Goal: Information Seeking & Learning: Learn about a topic

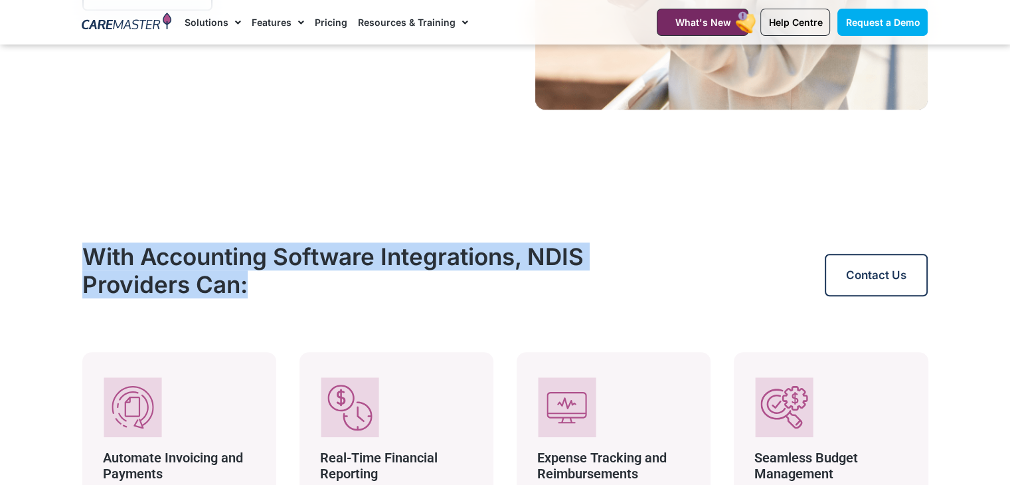
drag, startPoint x: 255, startPoint y: 291, endPoint x: 64, endPoint y: 266, distance: 192.9
click at [64, 266] on section "With Accounting Software Integrations, NDIS Providers Can: Contact Us Automate …" at bounding box center [505, 458] width 1010 height 579
copy h2 "With Accounting Software Integrations, NDIS Providers Can:"
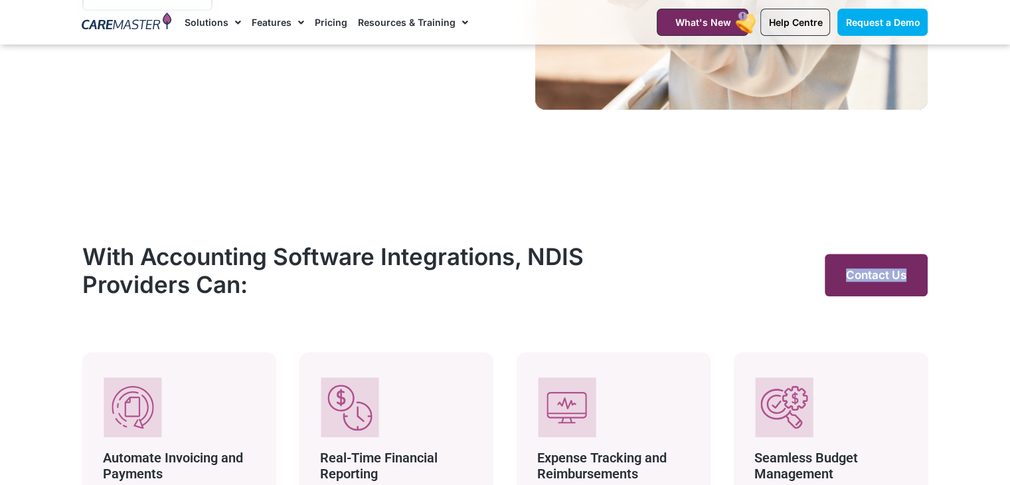
drag, startPoint x: 953, startPoint y: 276, endPoint x: 848, endPoint y: 285, distance: 105.3
click at [848, 285] on section "With Accounting Software Integrations, NDIS Providers Can: Contact Us Automate …" at bounding box center [505, 458] width 1010 height 579
copy span "Contact Us"
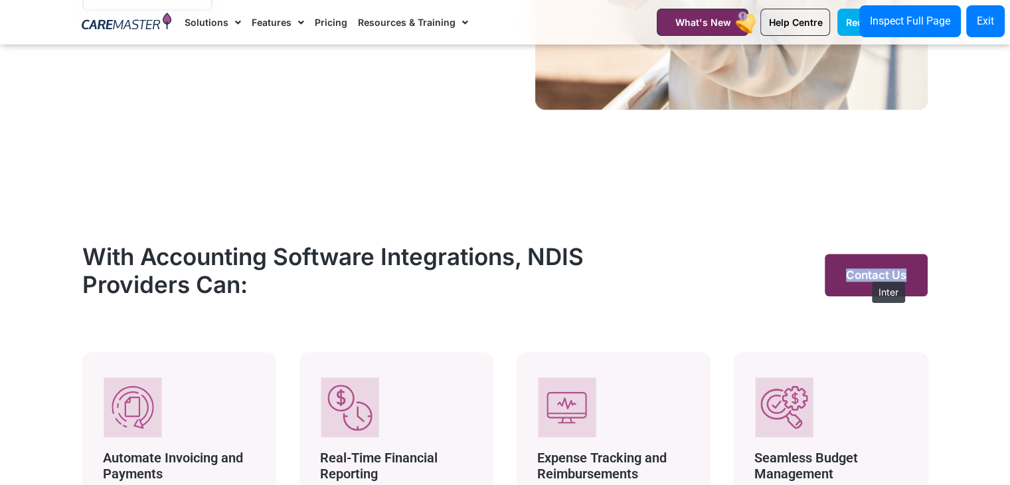
click at [865, 275] on span "Contact Us" at bounding box center [876, 274] width 60 height 13
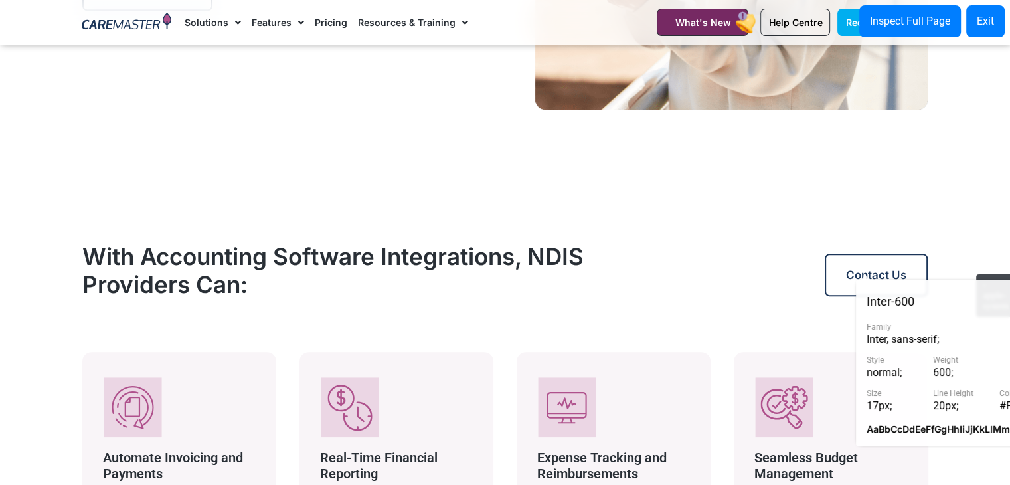
click at [969, 268] on section "With Accounting Software Integrations, NDIS Providers Can: Contact Us Automate …" at bounding box center [505, 458] width 1010 height 579
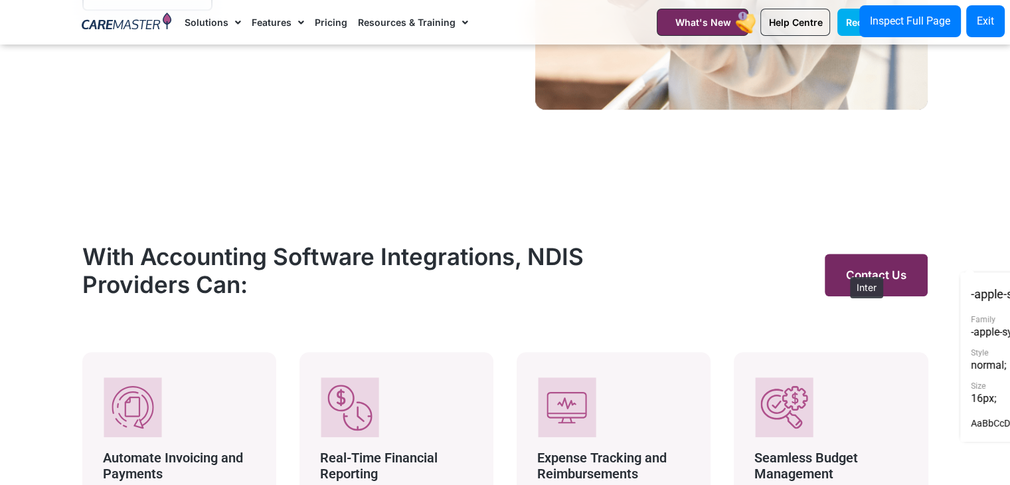
click at [843, 270] on link "Contact Us" at bounding box center [876, 275] width 103 height 42
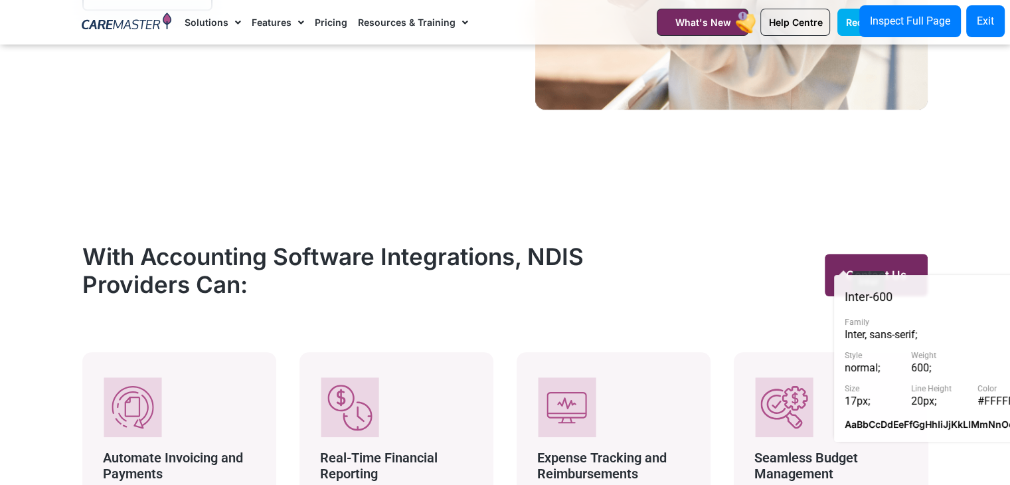
click at [845, 264] on link "Contact Us" at bounding box center [876, 275] width 103 height 42
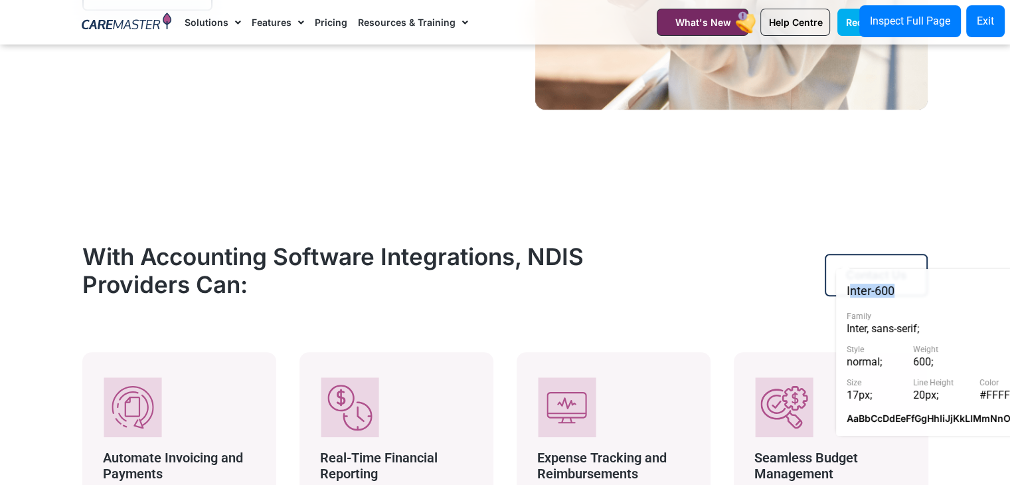
drag, startPoint x: 933, startPoint y: 296, endPoint x: 848, endPoint y: 291, distance: 85.1
click at [848, 291] on div "Inter - 600" at bounding box center [951, 291] width 211 height 22
click at [835, 261] on link "Contact Us" at bounding box center [876, 275] width 103 height 42
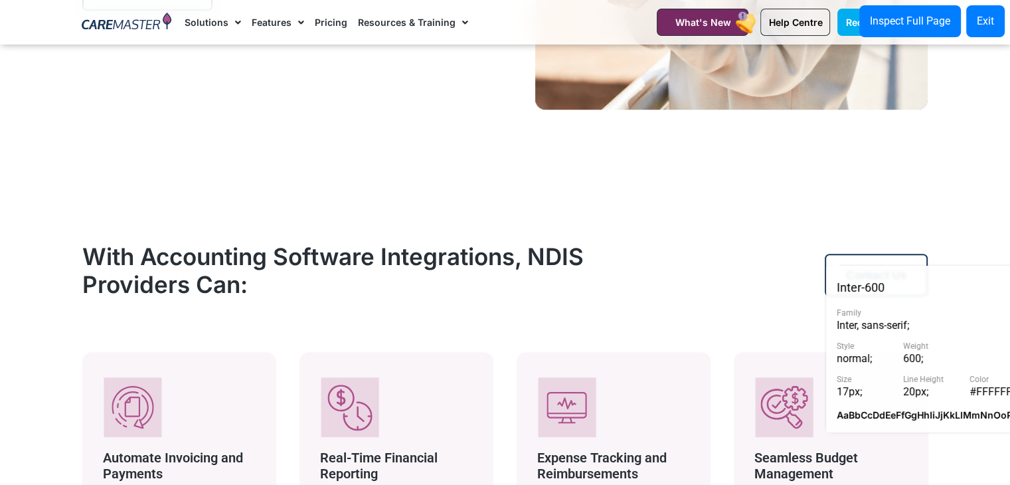
drag, startPoint x: 985, startPoint y: 266, endPoint x: 750, endPoint y: 278, distance: 234.7
click at [864, 286] on div "Inter - 600 Family Inter, sans-serif ; Style normal ; Weight 600 ; Size 17px ; …" at bounding box center [942, 349] width 232 height 167
click at [985, 25] on div "Exit" at bounding box center [985, 21] width 17 height 16
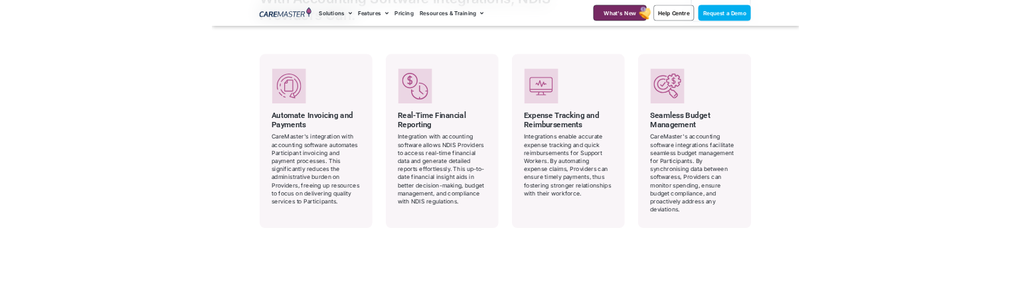
scroll to position [1161, 0]
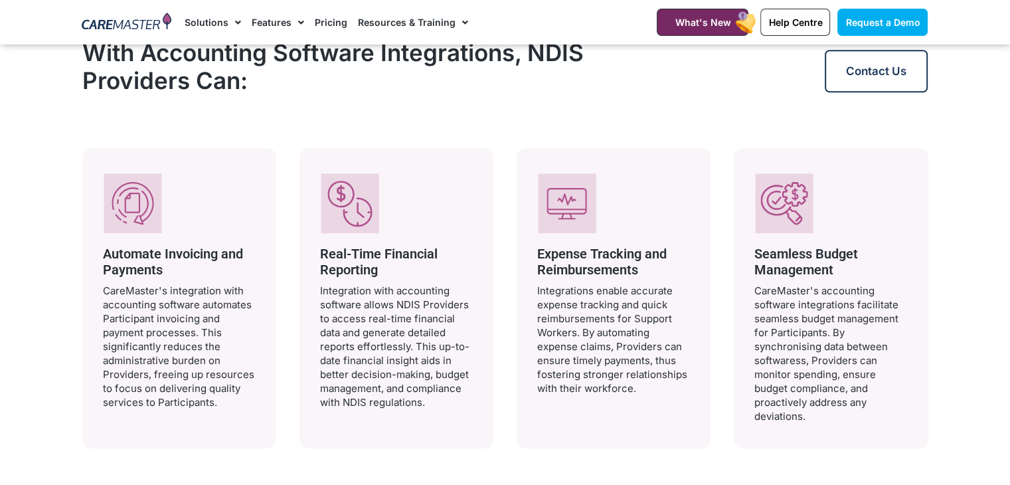
drag, startPoint x: 130, startPoint y: 198, endPoint x: 112, endPoint y: 206, distance: 19.9
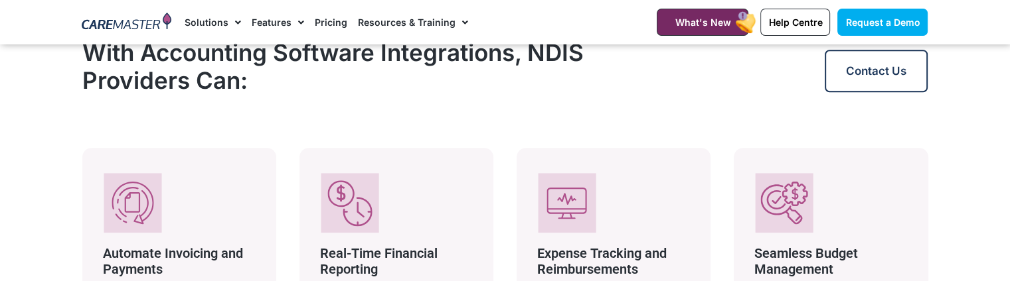
click at [169, 257] on span "Automate Invoicing and Payments" at bounding box center [173, 262] width 140 height 32
drag, startPoint x: 173, startPoint y: 272, endPoint x: 101, endPoint y: 244, distance: 77.2
copy span "Automate Invoicing and Payments"
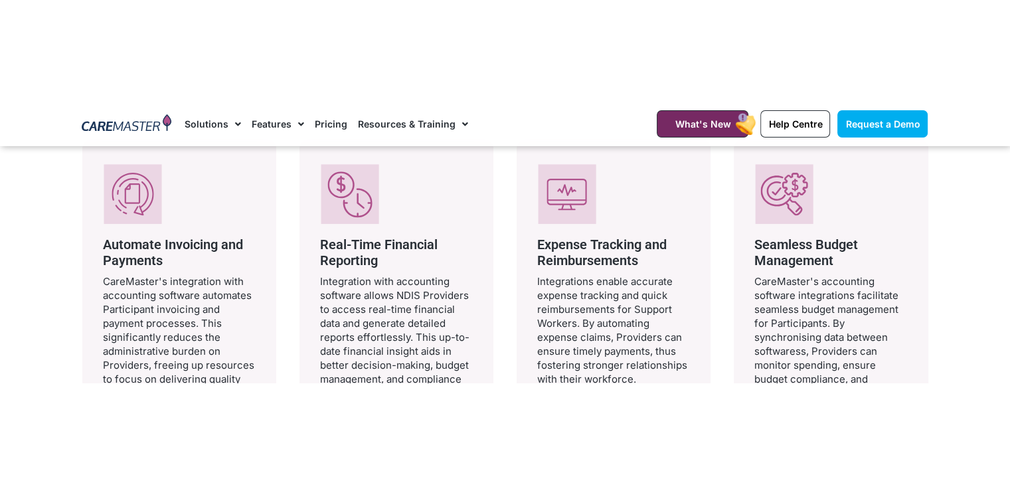
scroll to position [1274, 0]
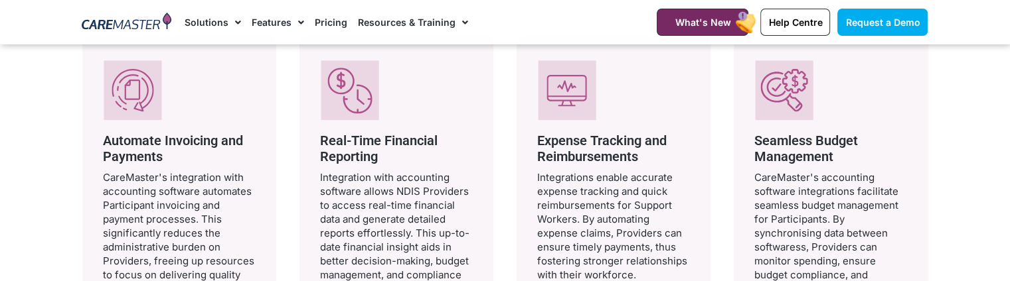
copy span "Automate Invoicing and Payments"
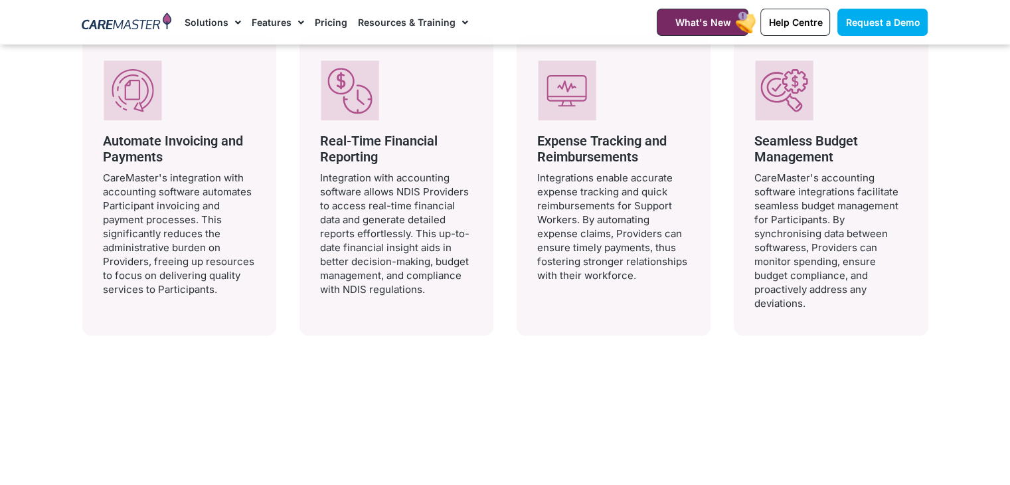
drag, startPoint x: 231, startPoint y: 295, endPoint x: 94, endPoint y: 167, distance: 187.4
click at [94, 167] on div "Automate Invoicing and Payments CareMaster's integration with accounting softwa…" at bounding box center [179, 185] width 194 height 300
copy p "CareMaster's integration with accounting software automates Participant invoici…"
drag, startPoint x: 383, startPoint y: 162, endPoint x: 316, endPoint y: 135, distance: 72.1
click at [316, 135] on div "Real-Time Financial Reporting Integration with accounting software allows NDIS …" at bounding box center [396, 185] width 194 height 300
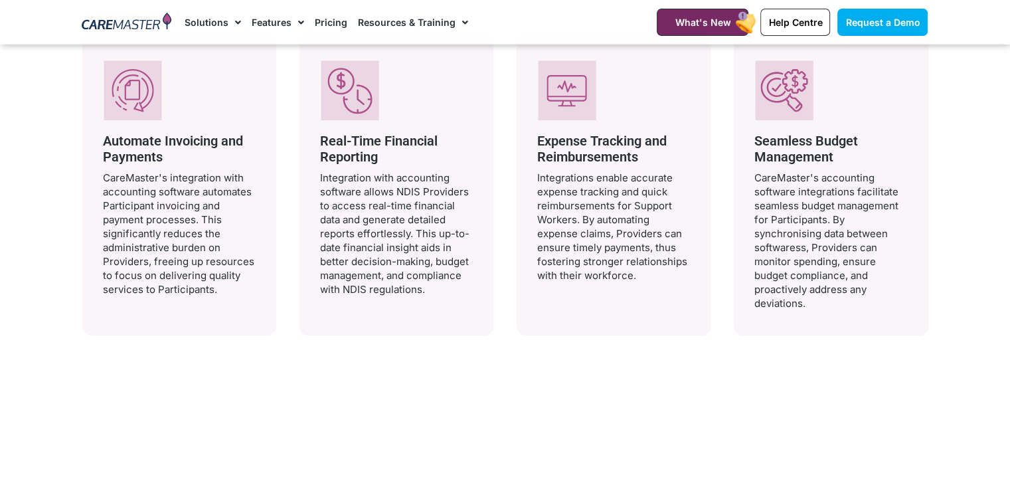
copy span "Real-Time Financial Reporting"
drag, startPoint x: 426, startPoint y: 287, endPoint x: 313, endPoint y: 176, distance: 158.2
click at [313, 176] on div "Real-Time Financial Reporting Integration with accounting software allows NDIS …" at bounding box center [396, 185] width 194 height 300
copy p "Integration with accounting software allows NDIS Providers to access real-time …"
drag, startPoint x: 640, startPoint y: 155, endPoint x: 534, endPoint y: 137, distance: 107.6
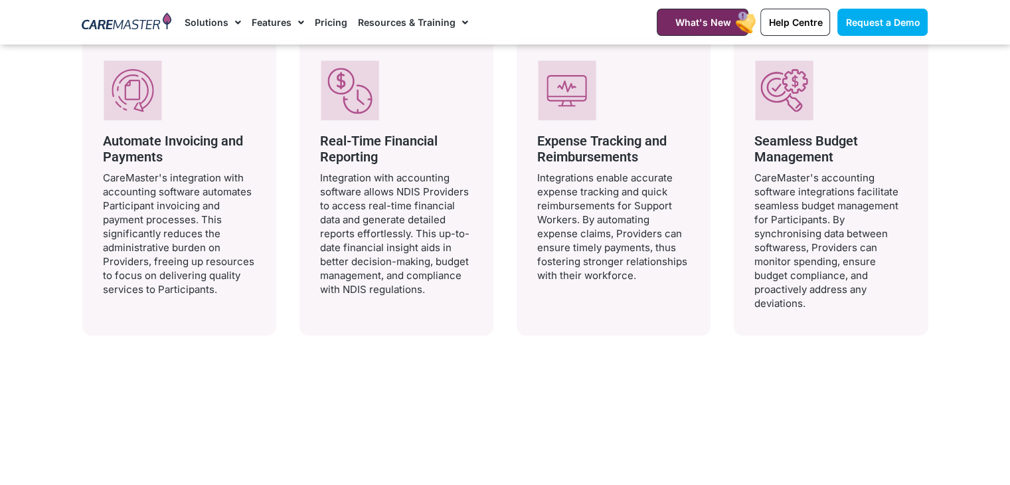
click at [534, 137] on div "Expense Tracking and Reimbursements Integrations enable accurate expense tracki…" at bounding box center [614, 185] width 194 height 300
copy span "Expense Tracking and Reimbursements"
drag, startPoint x: 641, startPoint y: 273, endPoint x: 543, endPoint y: 184, distance: 132.1
click at [544, 184] on p "Integrations enable accurate expense tracking and quick reimbursements for Supp…" at bounding box center [613, 227] width 153 height 112
drag, startPoint x: 535, startPoint y: 176, endPoint x: 645, endPoint y: 269, distance: 144.2
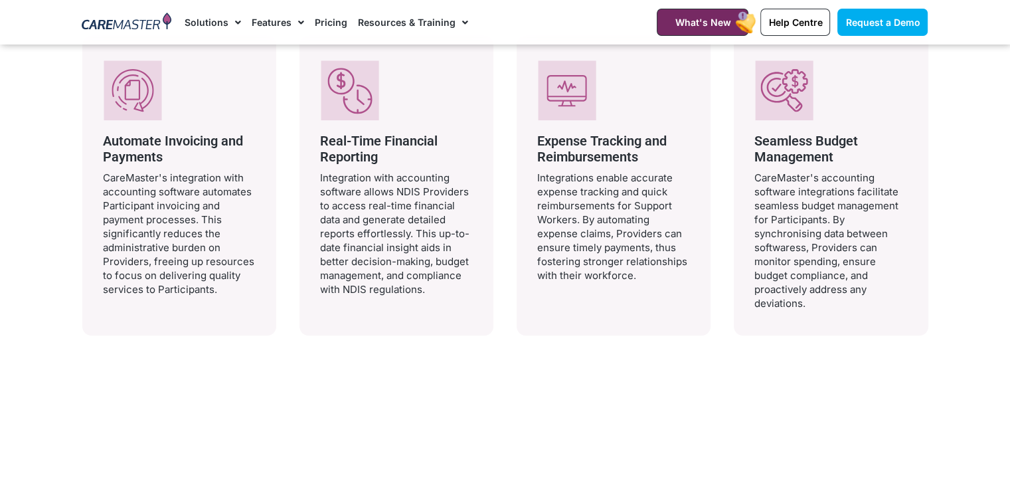
click at [645, 269] on div "Expense Tracking and Reimbursements Integrations enable accurate expense tracki…" at bounding box center [614, 185] width 194 height 300
copy p "Integrations enable accurate expense tracking and quick reimbursements for Supp…"
drag, startPoint x: 835, startPoint y: 155, endPoint x: 770, endPoint y: 139, distance: 66.3
click at [770, 139] on h3 "Seamless Budget Management" at bounding box center [830, 149] width 153 height 32
click at [838, 158] on h3 "Seamless Budget Management" at bounding box center [830, 149] width 153 height 32
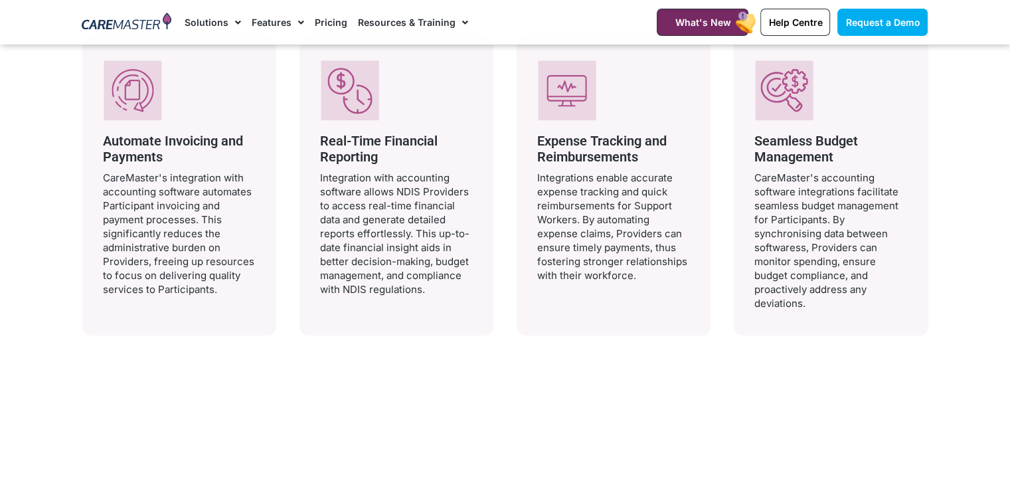
drag, startPoint x: 833, startPoint y: 158, endPoint x: 746, endPoint y: 141, distance: 88.5
click at [746, 141] on div "Seamless Budget Management CareMaster's accounting software integrations facili…" at bounding box center [831, 185] width 194 height 300
copy span "Seamless Budget Management"
drag, startPoint x: 814, startPoint y: 306, endPoint x: 767, endPoint y: 195, distance: 120.8
click at [767, 195] on p "CareMaster's accounting software integrations facilitate seamless budget manage…" at bounding box center [830, 240] width 153 height 139
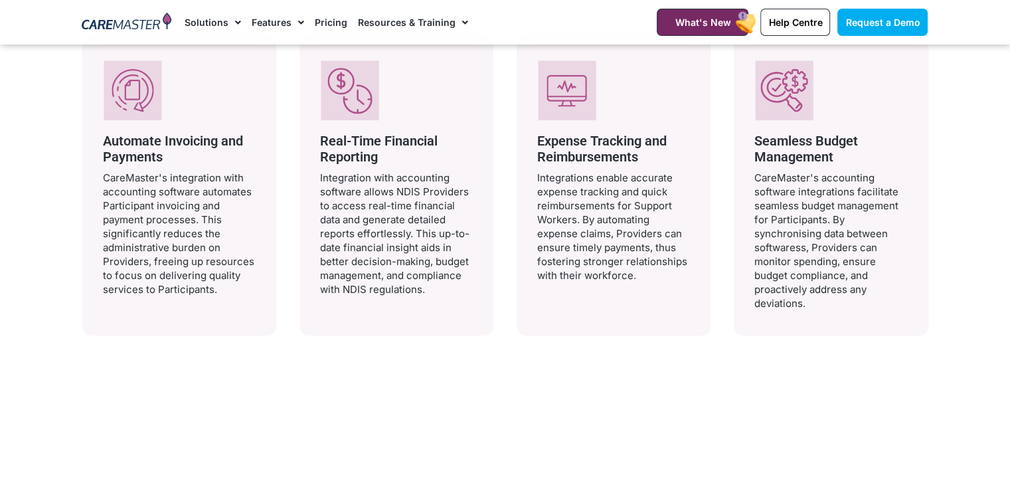
click at [762, 189] on p "CareMaster's accounting software integrations facilitate seamless budget manage…" at bounding box center [830, 240] width 153 height 139
drag, startPoint x: 749, startPoint y: 185, endPoint x: 767, endPoint y: 202, distance: 25.8
click at [795, 219] on div "Seamless Budget Management CareMaster's accounting software integrations facili…" at bounding box center [831, 185] width 194 height 300
drag, startPoint x: 754, startPoint y: 176, endPoint x: 823, endPoint y: 303, distance: 145.0
click at [823, 303] on p "CareMaster's accounting software integrations facilitate seamless budget manage…" at bounding box center [830, 240] width 153 height 139
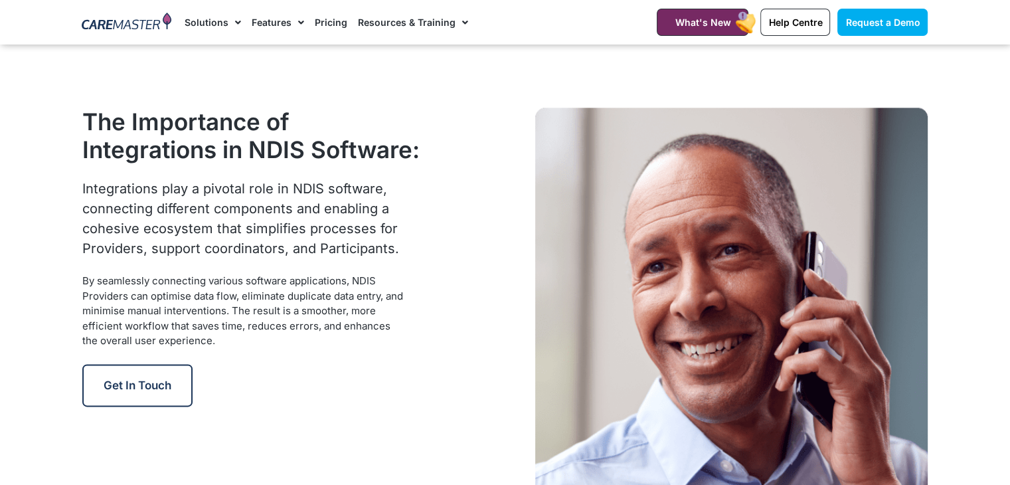
scroll to position [1546, 0]
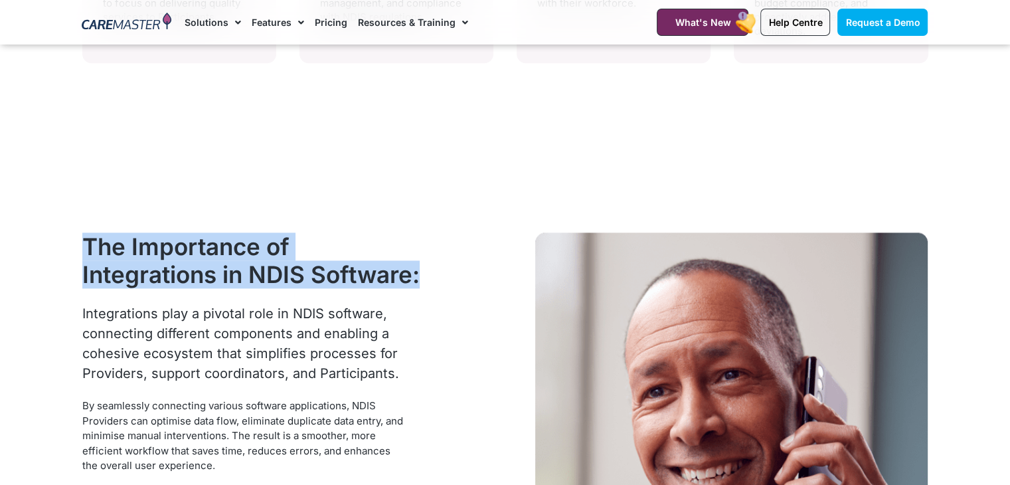
drag, startPoint x: 417, startPoint y: 280, endPoint x: 78, endPoint y: 236, distance: 341.3
click at [78, 236] on div "The Importance of Integrations in NDIS Software: Integrations play a pivotal ro…" at bounding box center [253, 431] width 355 height 411
drag, startPoint x: 392, startPoint y: 376, endPoint x: 69, endPoint y: 313, distance: 328.9
click at [69, 313] on section "The Importance of Integrations in NDIS Software: Integrations play a pivotal ro…" at bounding box center [505, 431] width 1010 height 544
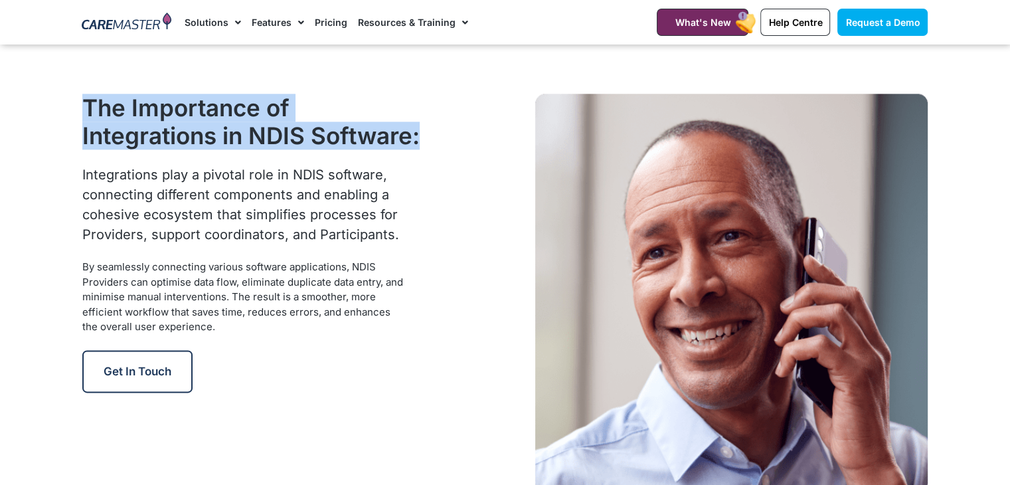
scroll to position [1708, 0]
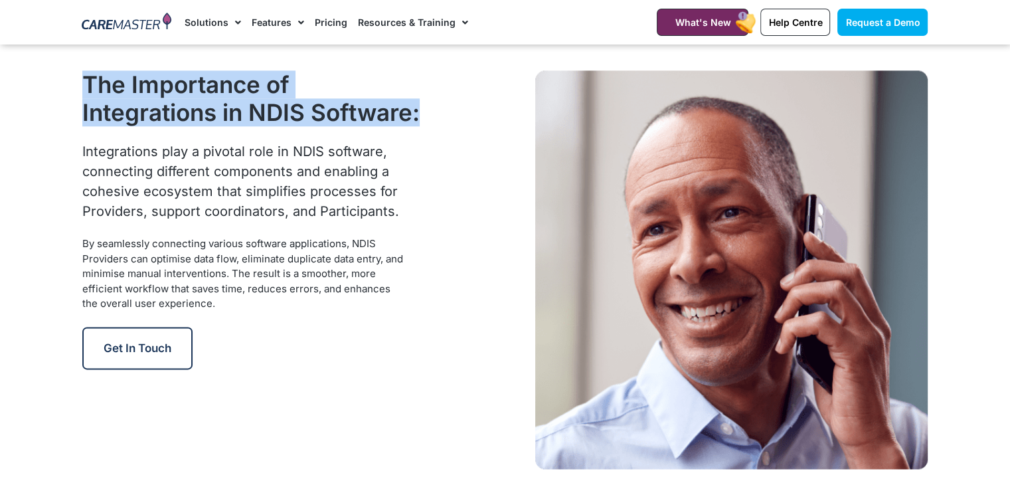
drag, startPoint x: 218, startPoint y: 296, endPoint x: 66, endPoint y: 238, distance: 162.0
click at [66, 238] on section "The Importance of Integrations in NDIS Software: Integrations play a pivotal ro…" at bounding box center [505, 269] width 1010 height 544
